Goal: Transaction & Acquisition: Purchase product/service

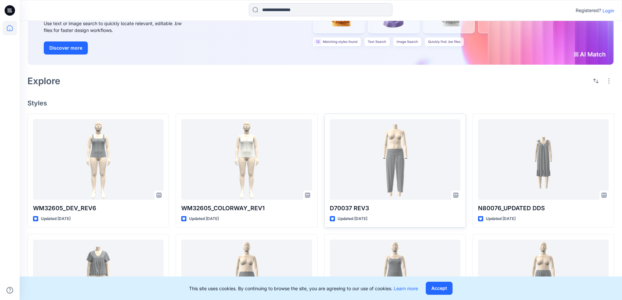
scroll to position [131, 0]
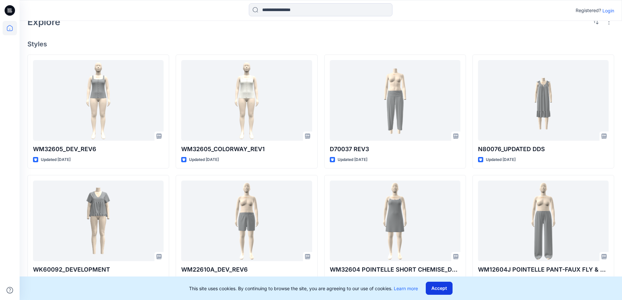
click at [447, 288] on button "Accept" at bounding box center [439, 288] width 27 height 13
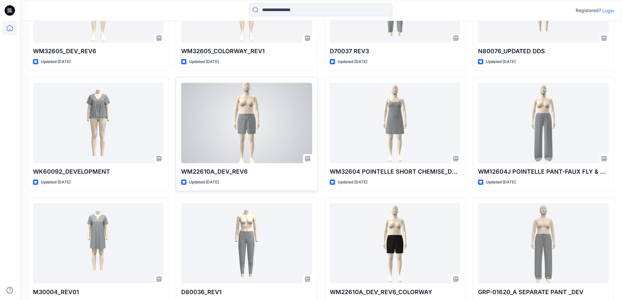
scroll to position [272, 0]
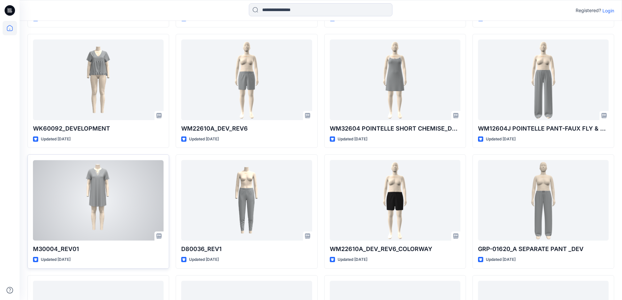
click at [94, 219] on div at bounding box center [98, 200] width 131 height 81
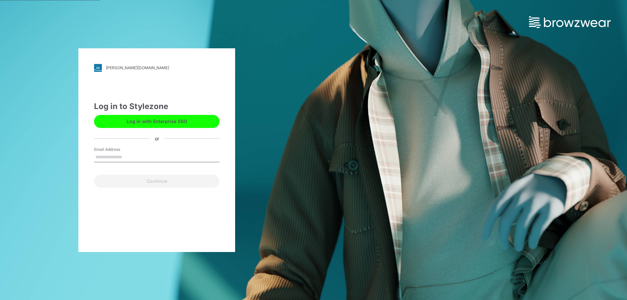
type input "**********"
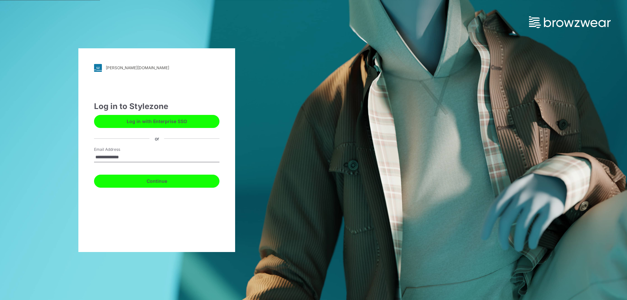
click at [151, 181] on button "Continue" at bounding box center [156, 181] width 125 height 13
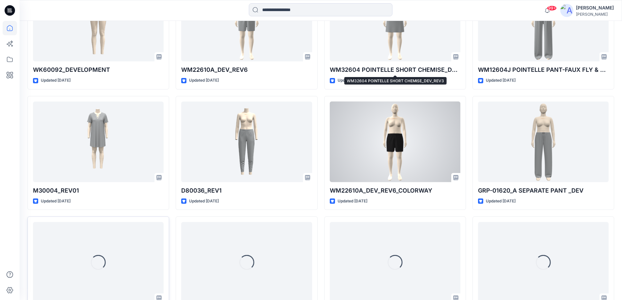
scroll to position [359, 0]
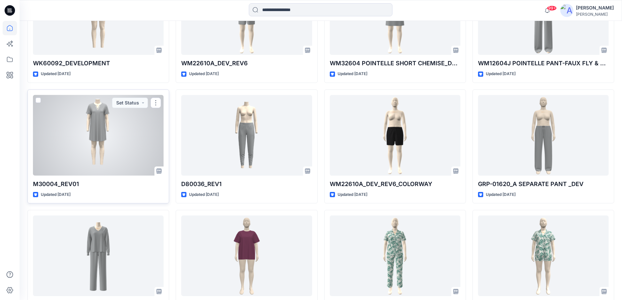
click at [143, 153] on div at bounding box center [98, 135] width 131 height 81
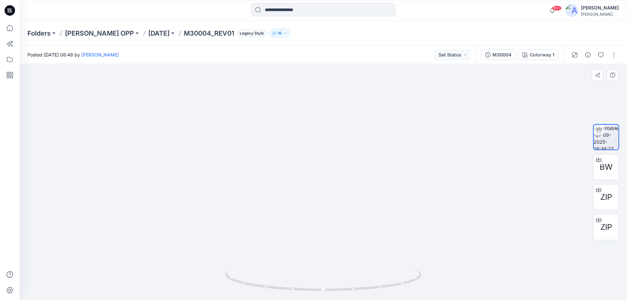
drag, startPoint x: 327, startPoint y: 118, endPoint x: 310, endPoint y: 195, distance: 79.3
click at [310, 195] on img at bounding box center [323, 139] width 563 height 322
click at [13, 10] on icon at bounding box center [10, 10] width 10 height 10
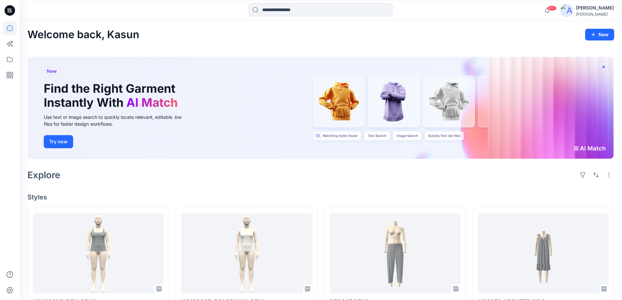
click at [605, 65] on icon "button" at bounding box center [603, 66] width 5 height 5
